Goal: Answer question/provide support

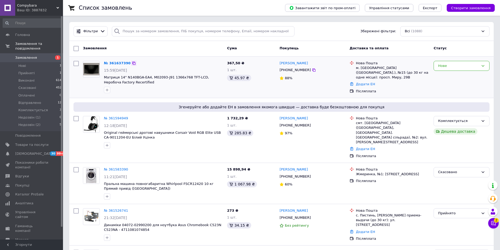
click at [132, 64] on icon at bounding box center [134, 63] width 4 height 4
click at [132, 64] on icon at bounding box center [133, 63] width 3 height 3
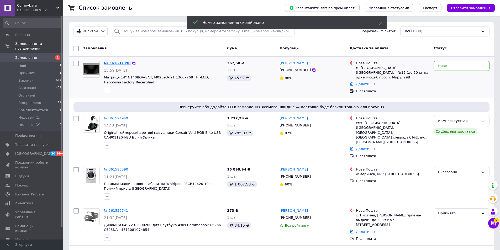
click at [120, 63] on link "№ 361637390" at bounding box center [117, 63] width 27 height 4
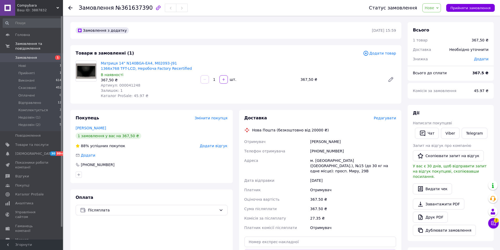
copy div "Отримувач [PERSON_NAME]"
drag, startPoint x: 343, startPoint y: 142, endPoint x: 303, endPoint y: 140, distance: 40.4
click at [303, 140] on div "Отримувач [PERSON_NAME] Телефон отримувача [PHONE_NUMBER] Адреса м. [GEOGRAPHIC…" at bounding box center [320, 184] width 154 height 95
click at [325, 151] on div "[PHONE_NUMBER]" at bounding box center [353, 150] width 88 height 9
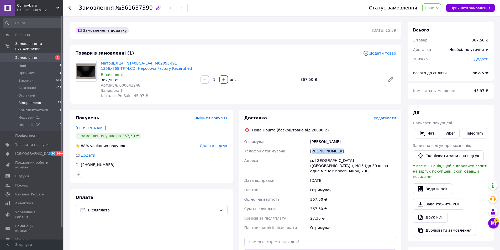
copy div "380975829038"
click at [129, 3] on div "Замовлення №361637390" at bounding box center [219, 8] width 280 height 16
click at [129, 10] on span "№361637390" at bounding box center [133, 8] width 37 height 6
copy span "361637390"
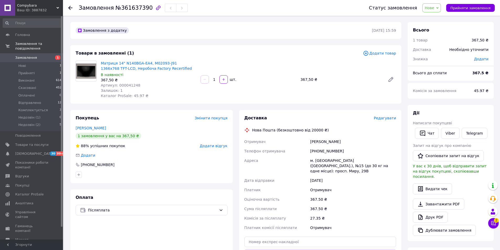
click at [320, 140] on div "[PERSON_NAME]" at bounding box center [353, 141] width 88 height 9
click at [130, 88] on div "Залишок: 1" at bounding box center [148, 90] width 95 height 5
click at [127, 86] on span "Артикул: 000041248" at bounding box center [121, 85] width 40 height 4
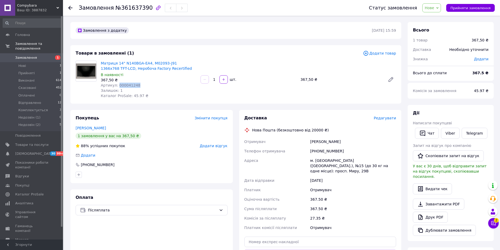
click at [127, 86] on span "Артикул: 000041248" at bounding box center [121, 85] width 40 height 4
copy span "000041248"
click at [145, 67] on link "Матриця 14" N140BGA-EA4, M02093-J91 1366x768 TFT-LCD, Неробоча Factory Recertif…" at bounding box center [146, 65] width 91 height 9
click at [435, 11] on span "Нове" at bounding box center [431, 7] width 19 height 9
drag, startPoint x: 433, startPoint y: 19, endPoint x: 408, endPoint y: 33, distance: 28.4
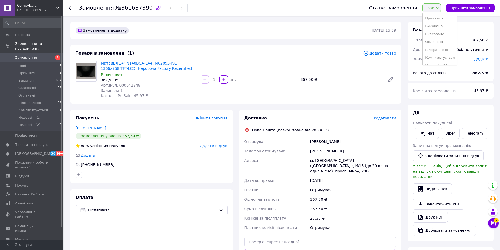
click at [433, 19] on li "Прийнято" at bounding box center [439, 18] width 35 height 8
click at [495, 226] on icon at bounding box center [493, 223] width 5 height 5
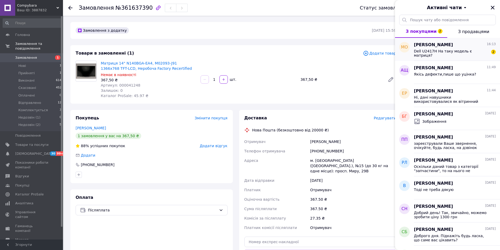
click at [459, 51] on span "Dell U2417H На таку модель є матриця?" at bounding box center [451, 53] width 75 height 8
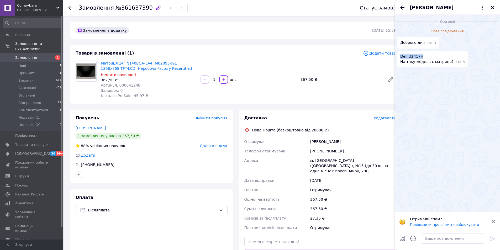
copy span "Dell U2417H"
drag, startPoint x: 422, startPoint y: 57, endPoint x: 400, endPoint y: 55, distance: 22.4
click at [400, 55] on div "Dell U2417H На таку модель є матриця? 16:13" at bounding box center [432, 59] width 71 height 17
click at [429, 241] on textarea at bounding box center [453, 238] width 65 height 10
click at [440, 238] on textarea "Доброго дня. на жаль, немає" at bounding box center [447, 238] width 75 height 10
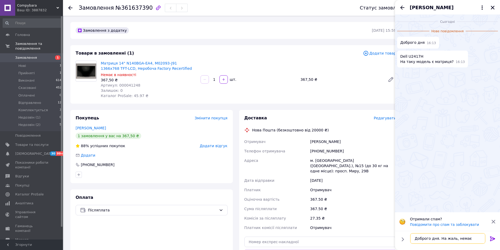
type textarea "Доброго дня. На жаль, немає"
click at [491, 238] on icon at bounding box center [492, 239] width 6 height 6
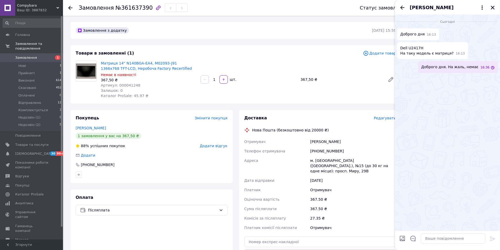
click at [399, 8] on div "[PERSON_NAME]" at bounding box center [447, 7] width 105 height 15
click at [400, 8] on icon "Назад" at bounding box center [402, 7] width 6 height 6
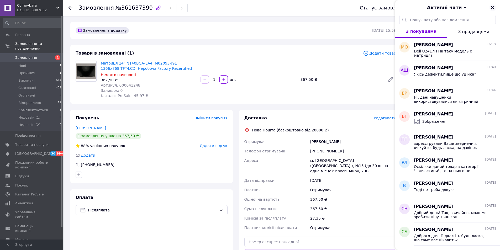
click at [493, 8] on icon "Закрити" at bounding box center [493, 8] width 4 height 4
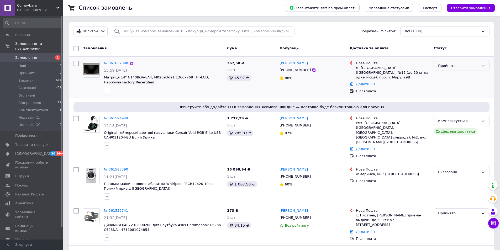
click at [461, 66] on div "Прийнято" at bounding box center [458, 66] width 41 height 6
click at [448, 104] on li "Недозвін (1)" at bounding box center [461, 101] width 55 height 10
